Goal: Check status

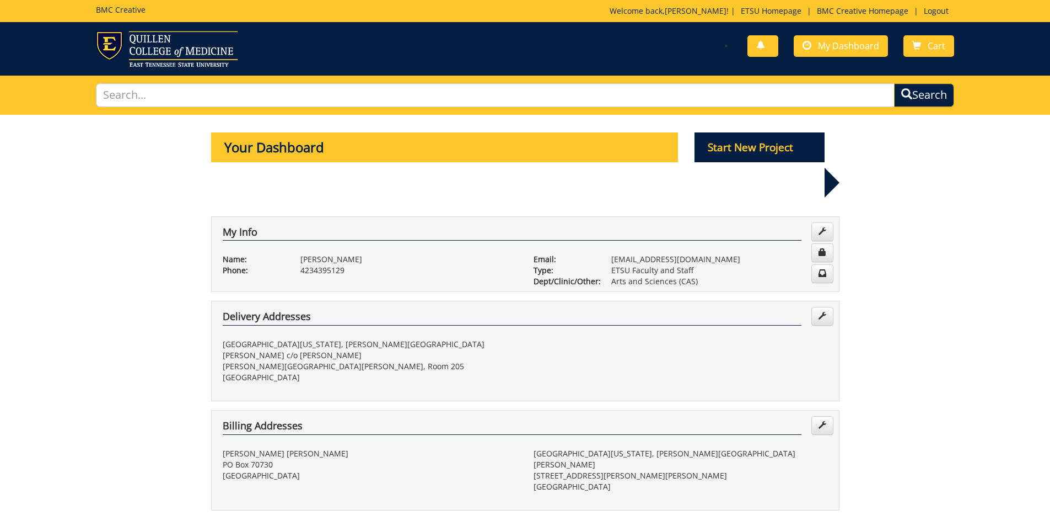
scroll to position [386, 0]
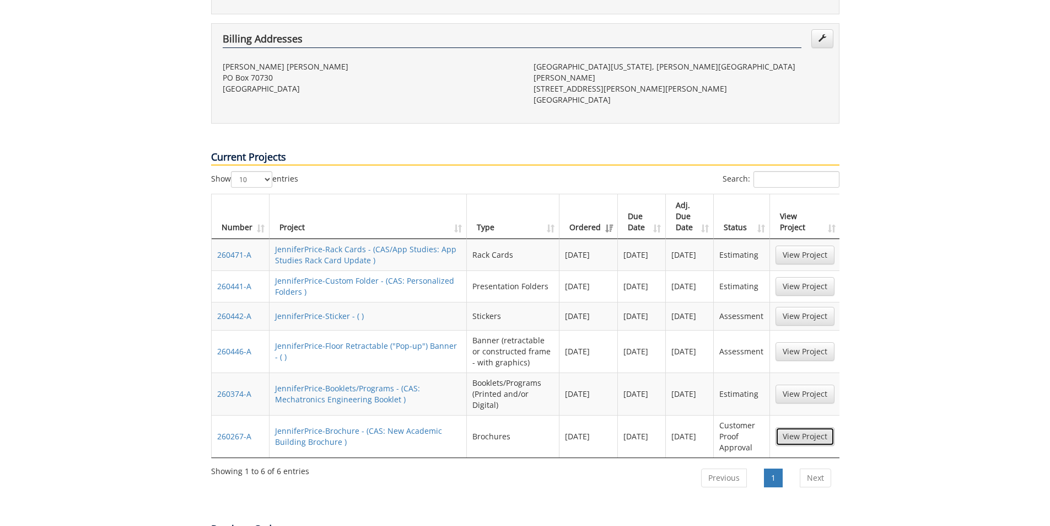
click at [821, 427] on link "View Project" at bounding box center [805, 436] width 59 height 19
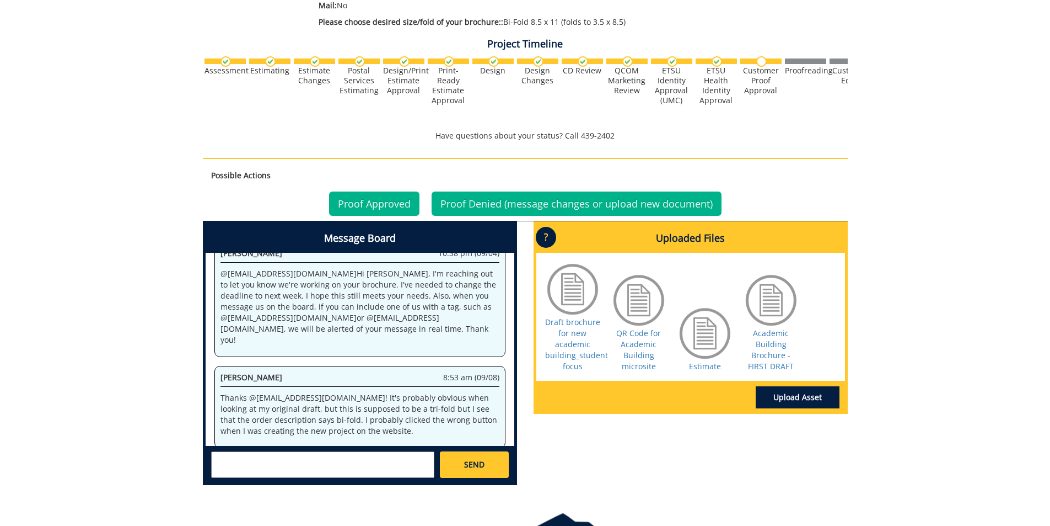
scroll to position [386, 0]
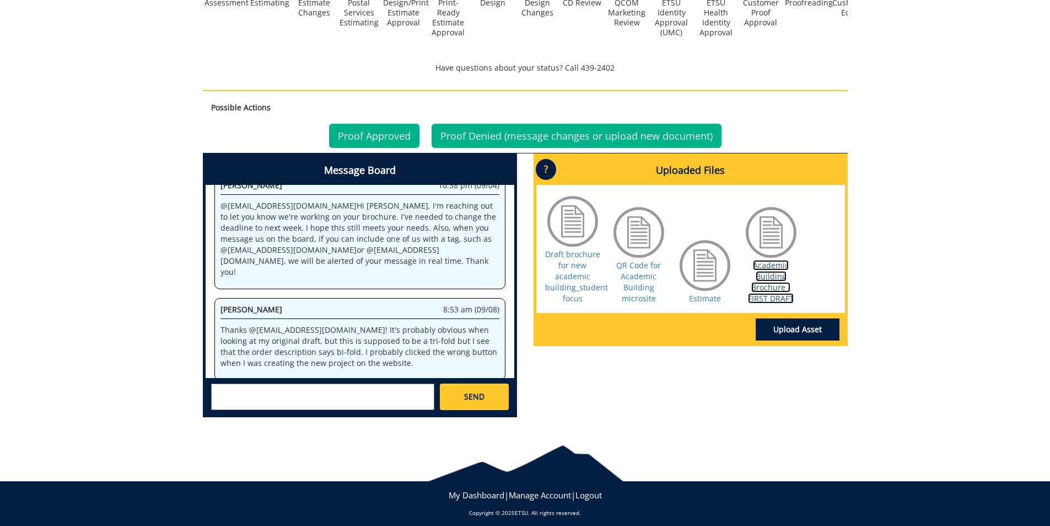
click at [779, 288] on link "Academic Building Brochure - FIRST DRAFT" at bounding box center [771, 282] width 46 height 44
